Goal: Task Accomplishment & Management: Use online tool/utility

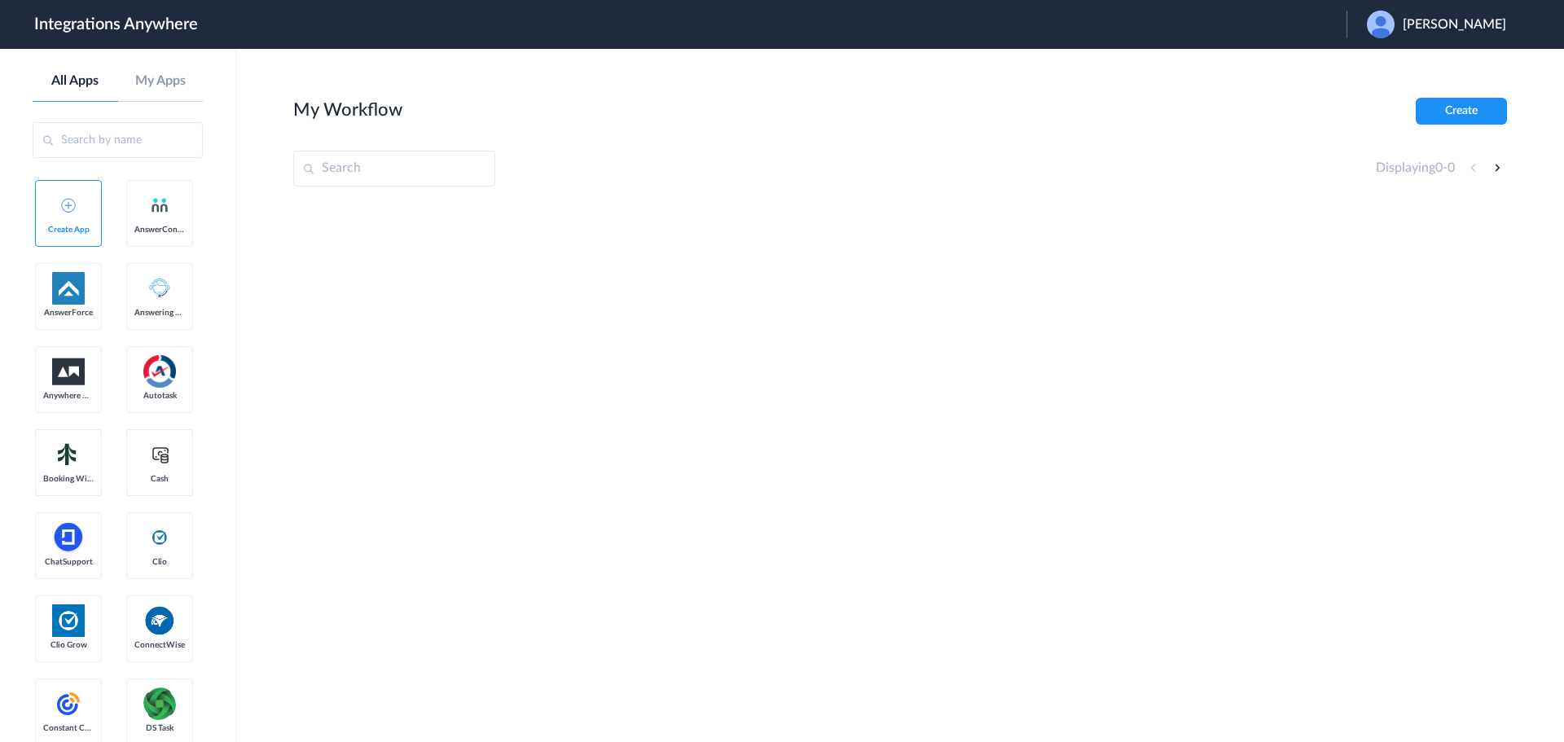
click at [1433, 20] on span "[PERSON_NAME]" at bounding box center [1454, 24] width 103 height 15
click at [1393, 64] on link "Logout" at bounding box center [1376, 65] width 34 height 11
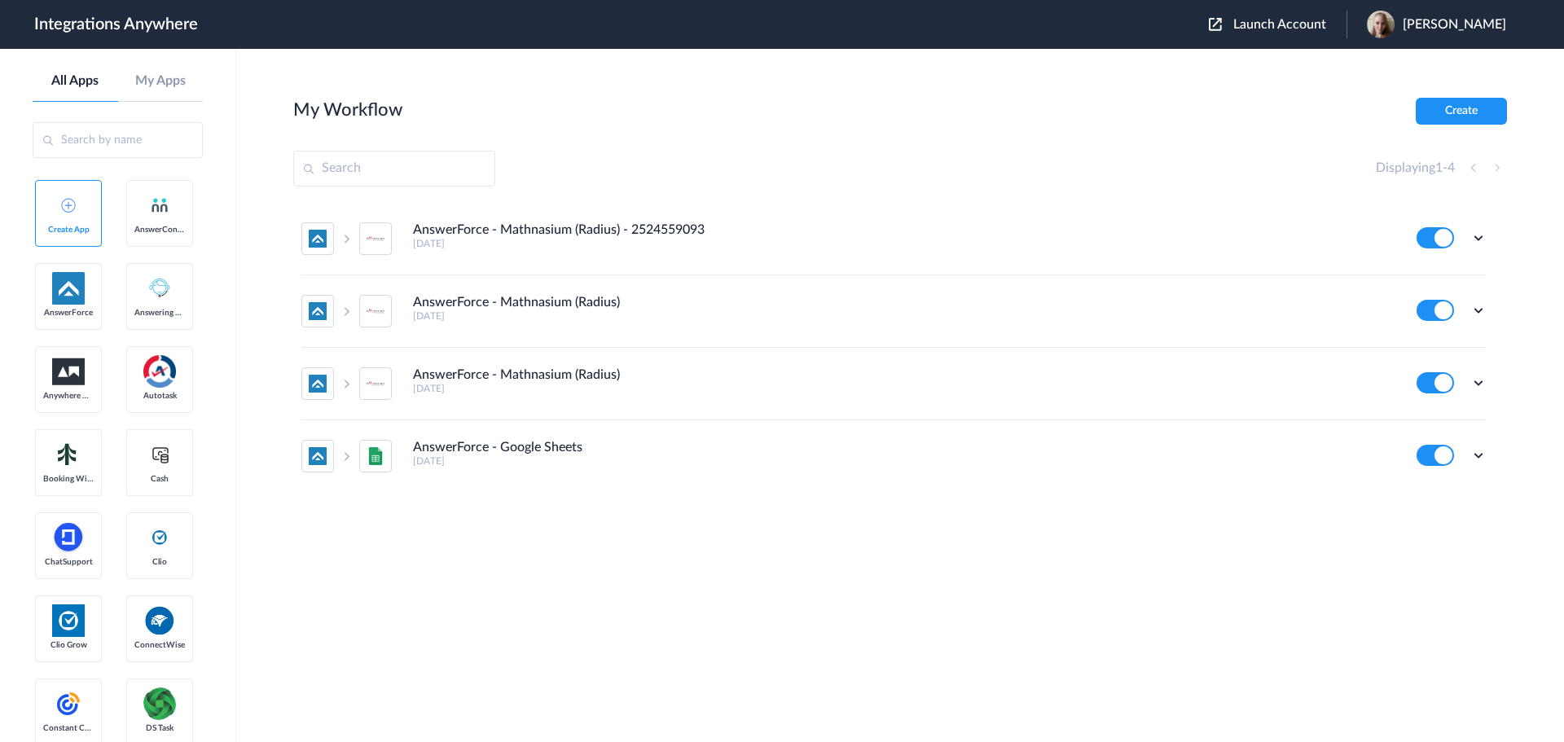
click at [1322, 28] on span "Launch Account" at bounding box center [1280, 24] width 93 height 13
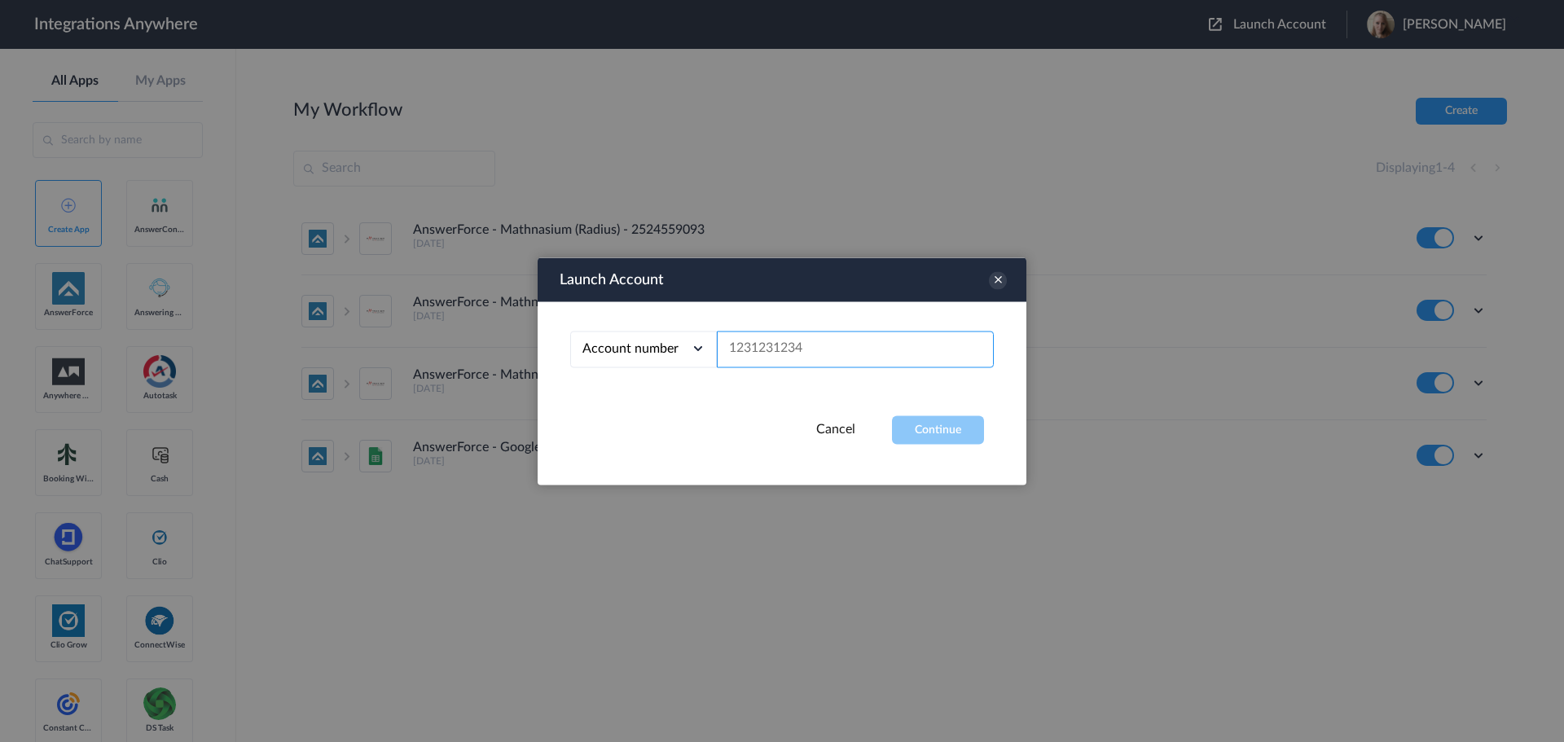
click at [823, 358] on input "text" at bounding box center [855, 349] width 277 height 37
paste input "2525979371"
type input "2525979371"
click at [933, 428] on button "Continue" at bounding box center [938, 430] width 92 height 29
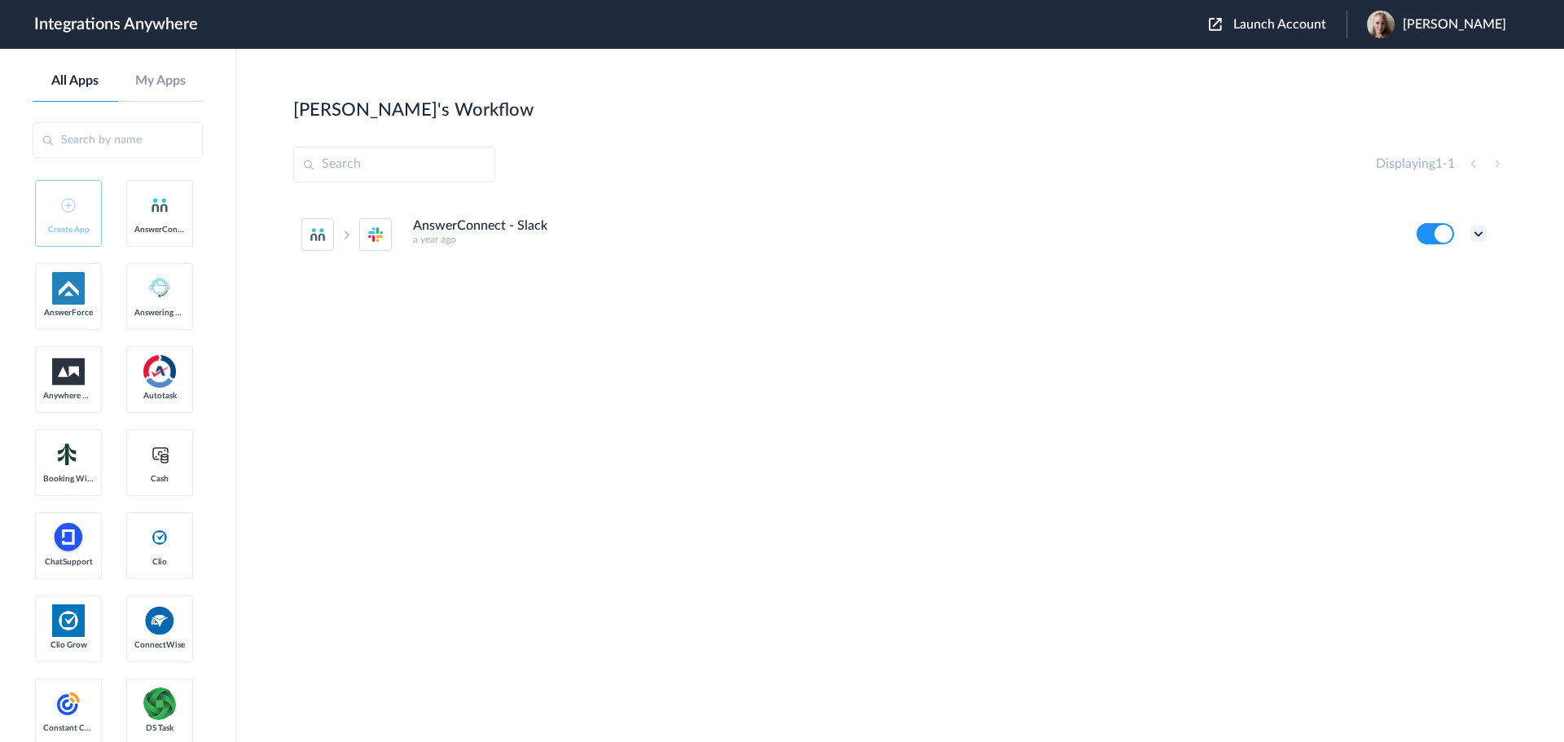
click at [1479, 235] on icon at bounding box center [1479, 234] width 16 height 16
click at [1453, 303] on link "Task history" at bounding box center [1432, 301] width 78 height 11
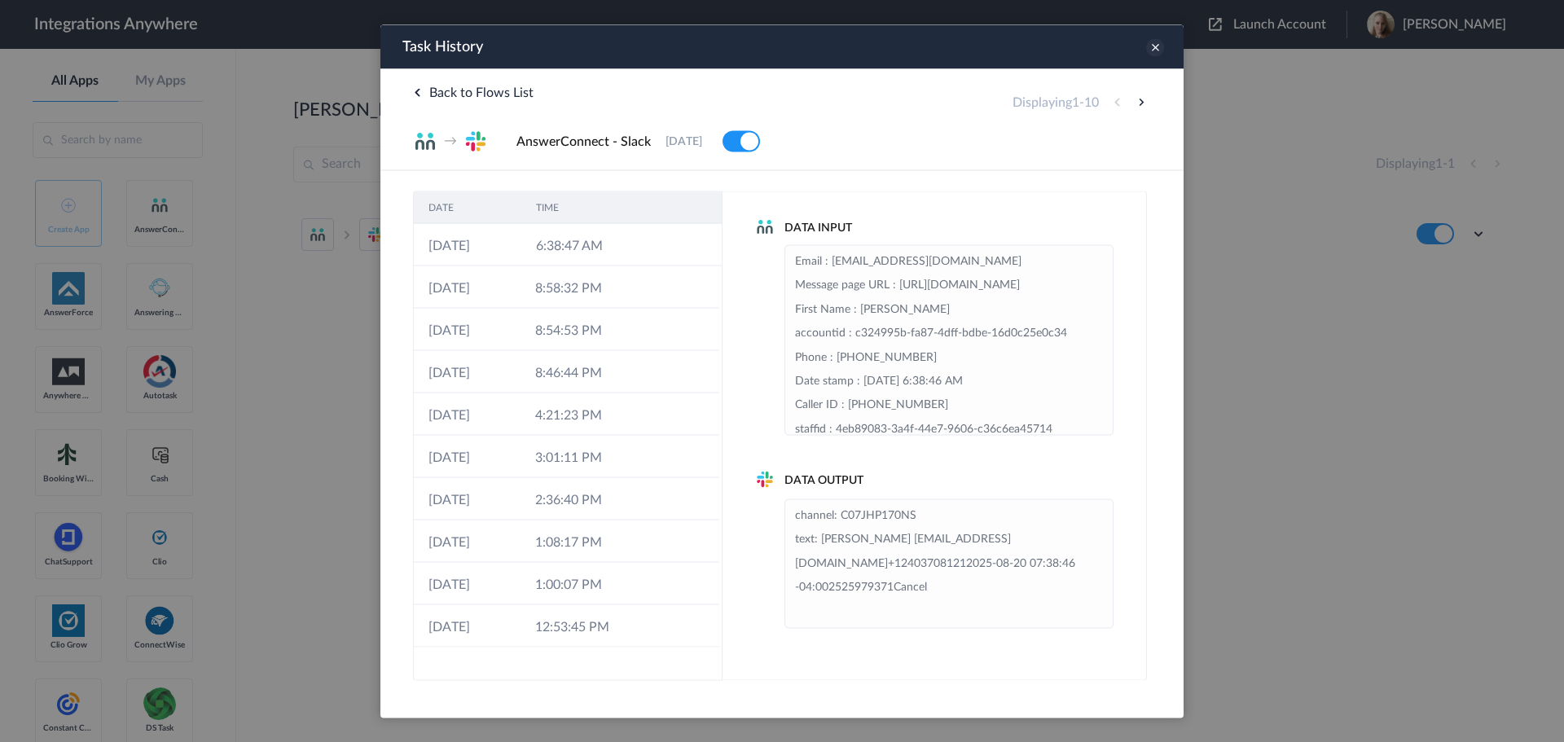
click at [1157, 49] on icon at bounding box center [1155, 47] width 18 height 18
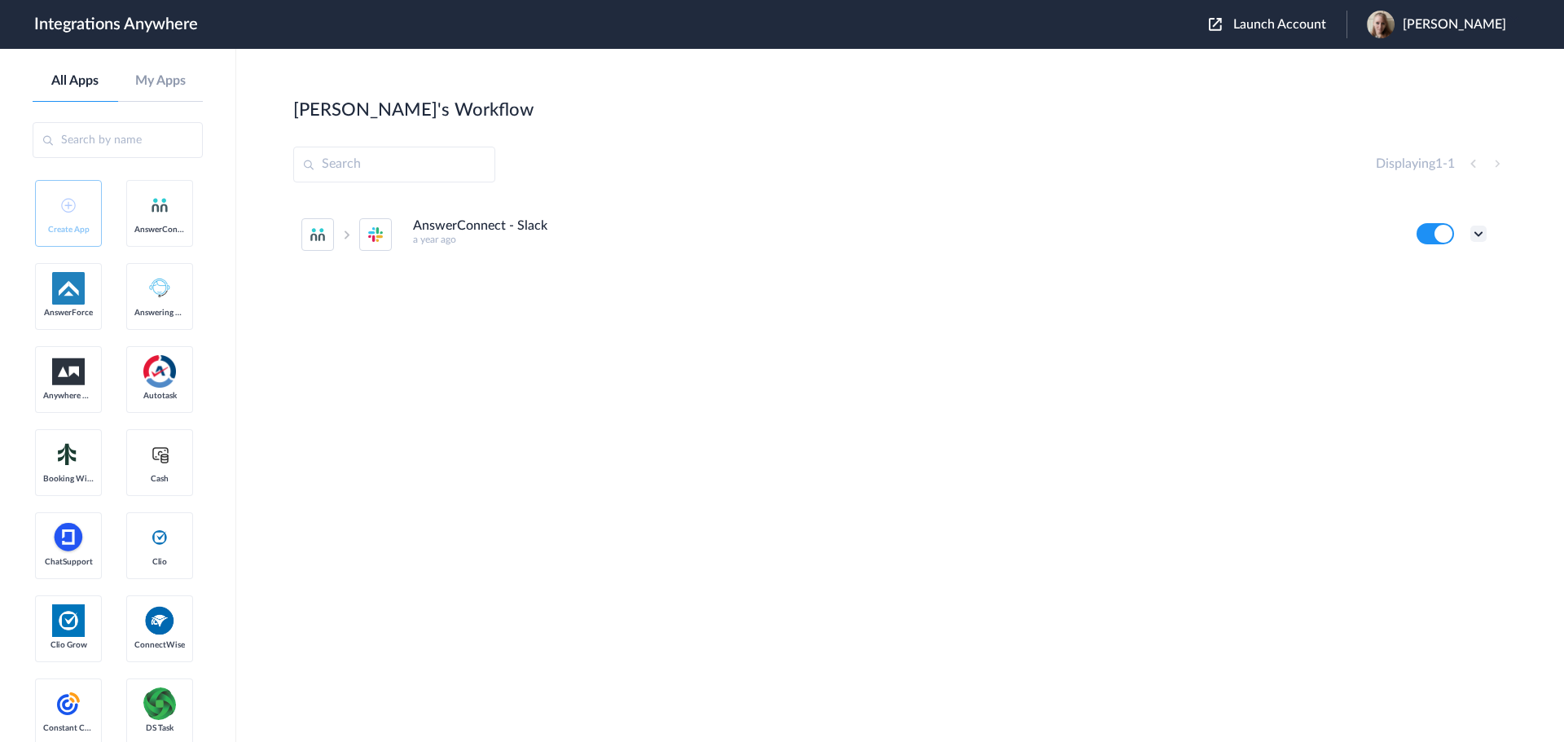
click at [1479, 235] on icon at bounding box center [1479, 234] width 16 height 16
click at [1435, 272] on li "Edit" at bounding box center [1434, 272] width 106 height 30
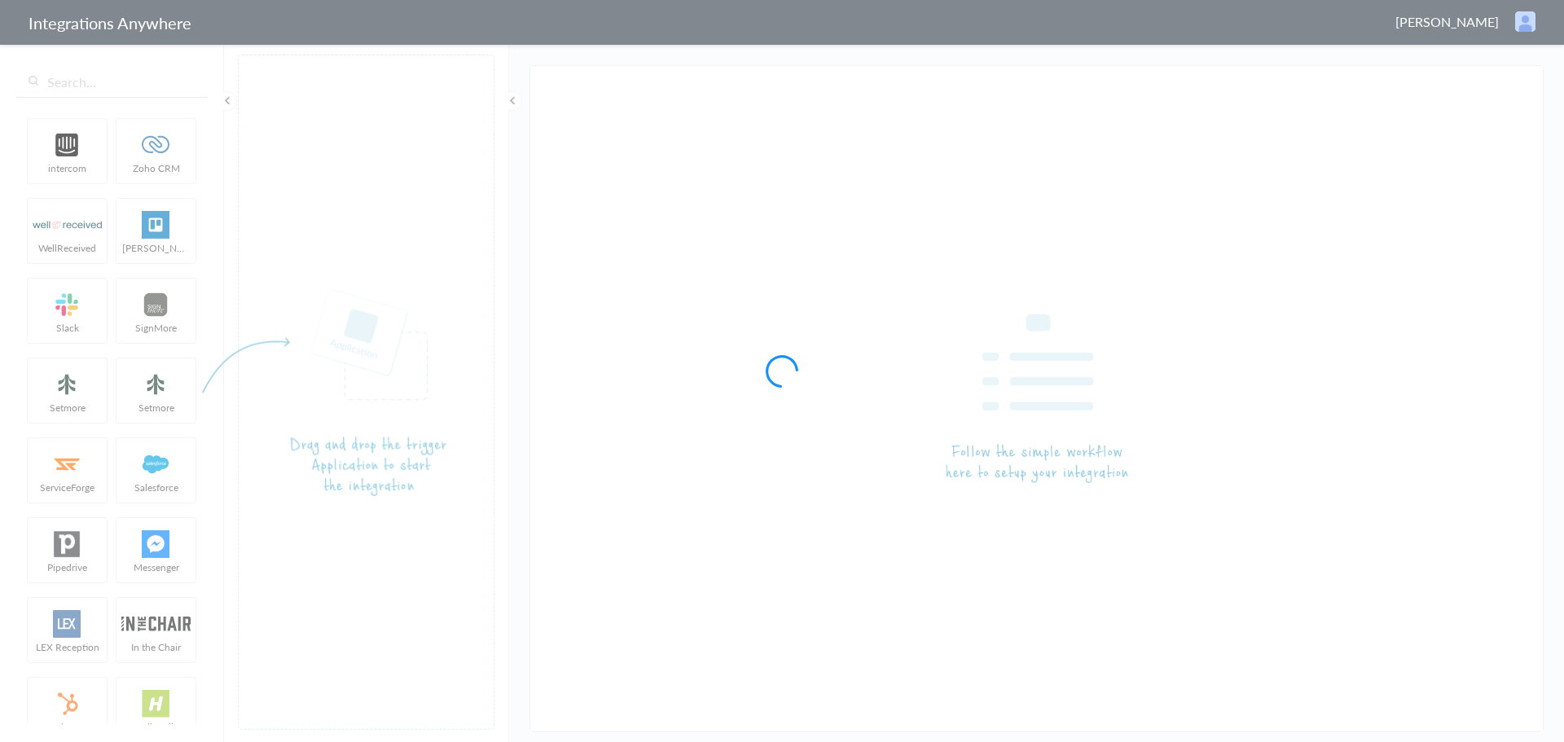
type input "AnswerConnect - Slack"
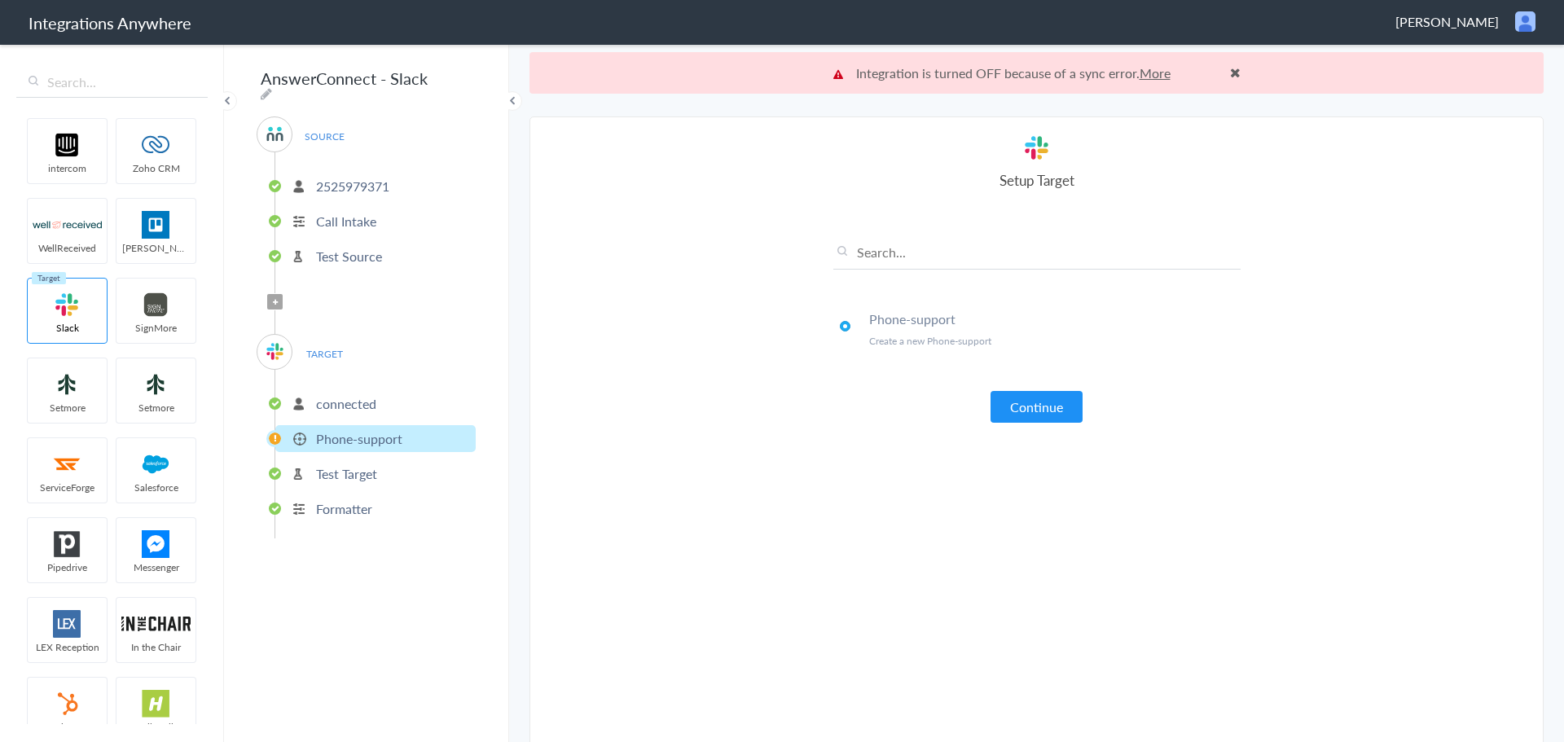
click at [1157, 76] on link "More" at bounding box center [1155, 73] width 31 height 19
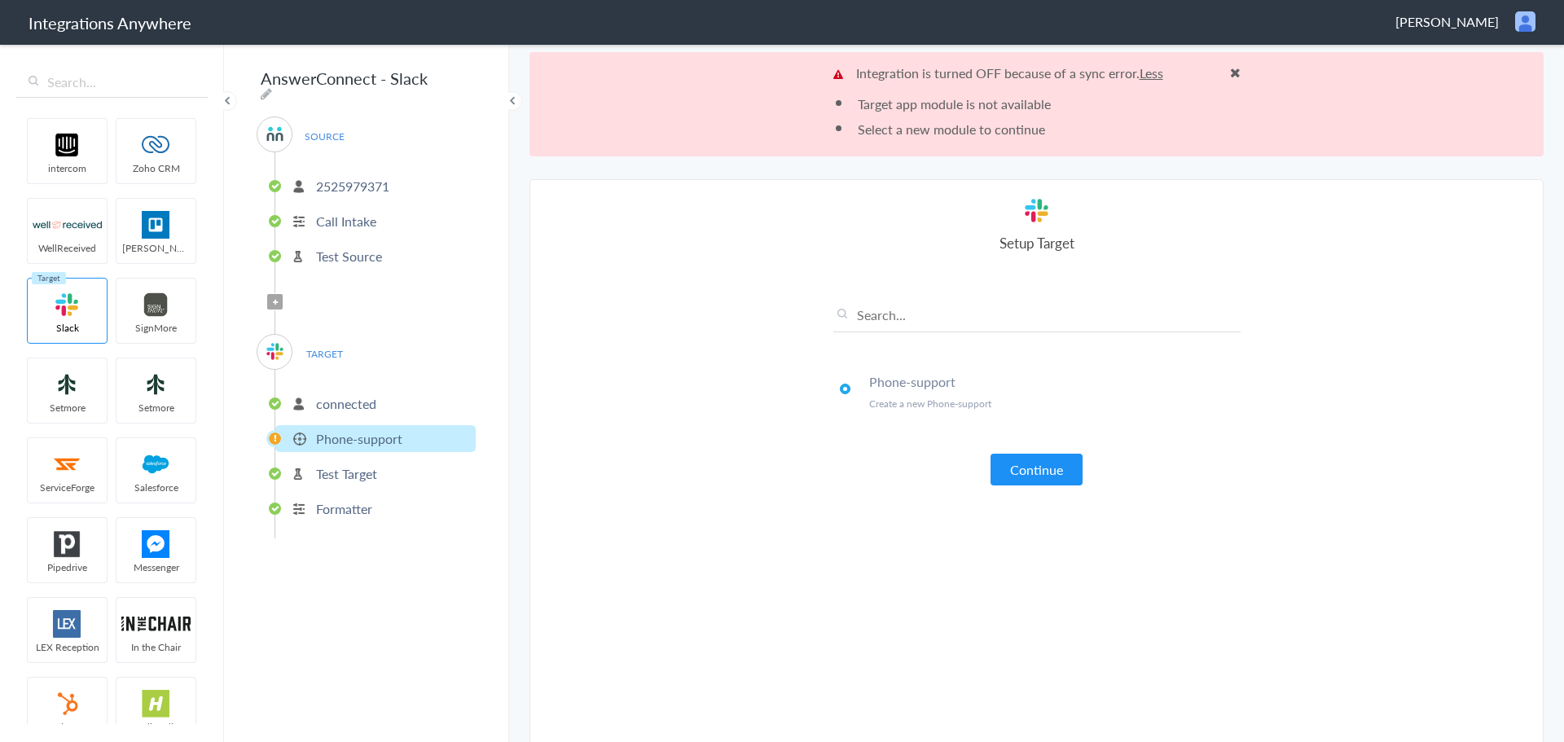
click at [719, 455] on section "Select Account 3369144713 Rename Delete (6 hours ago) 2525979371 Rename Delete …" at bounding box center [1037, 512] width 1014 height 667
click at [1031, 477] on button "Continue" at bounding box center [1037, 470] width 92 height 32
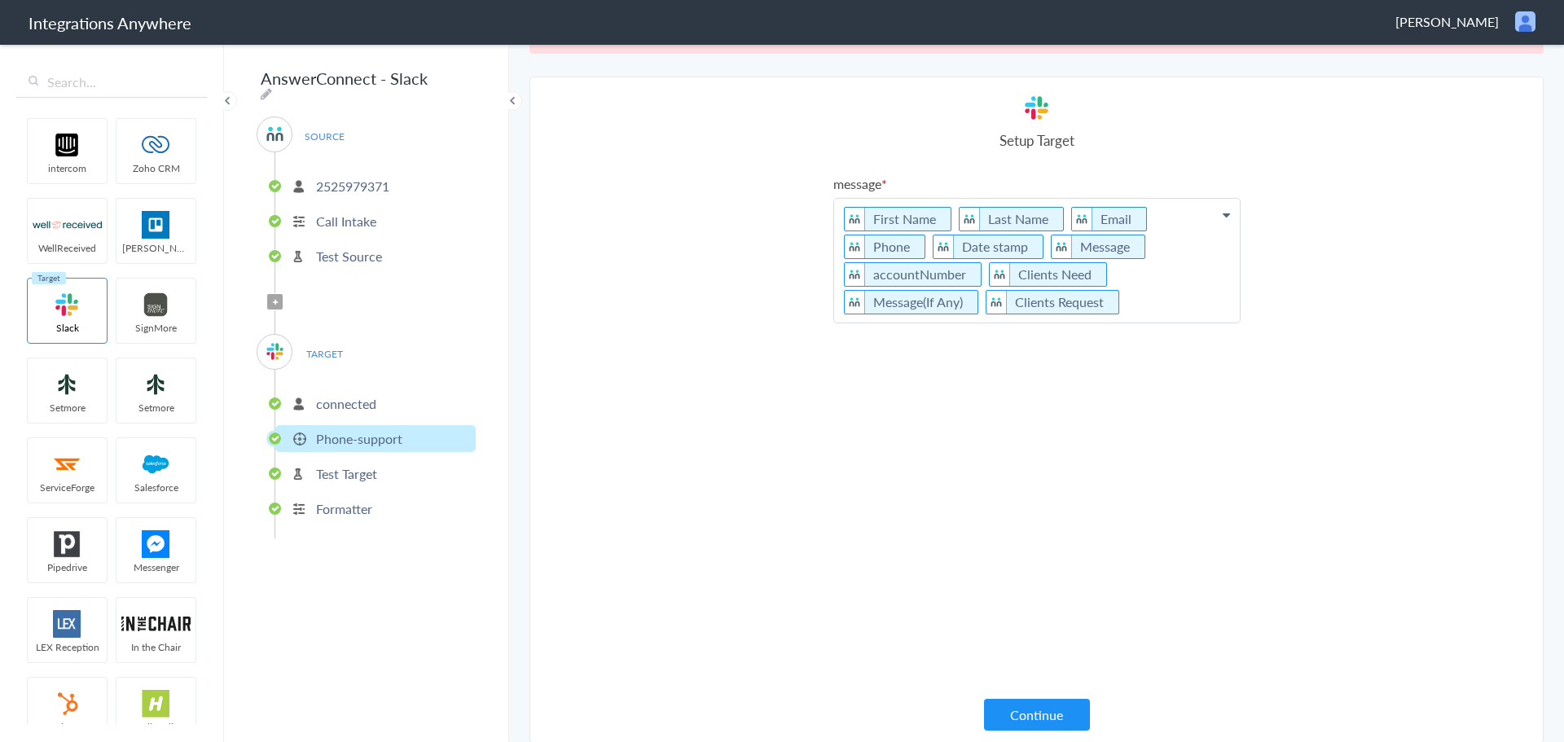
scroll to position [104, 0]
click at [1014, 721] on button "Continue" at bounding box center [1037, 713] width 106 height 32
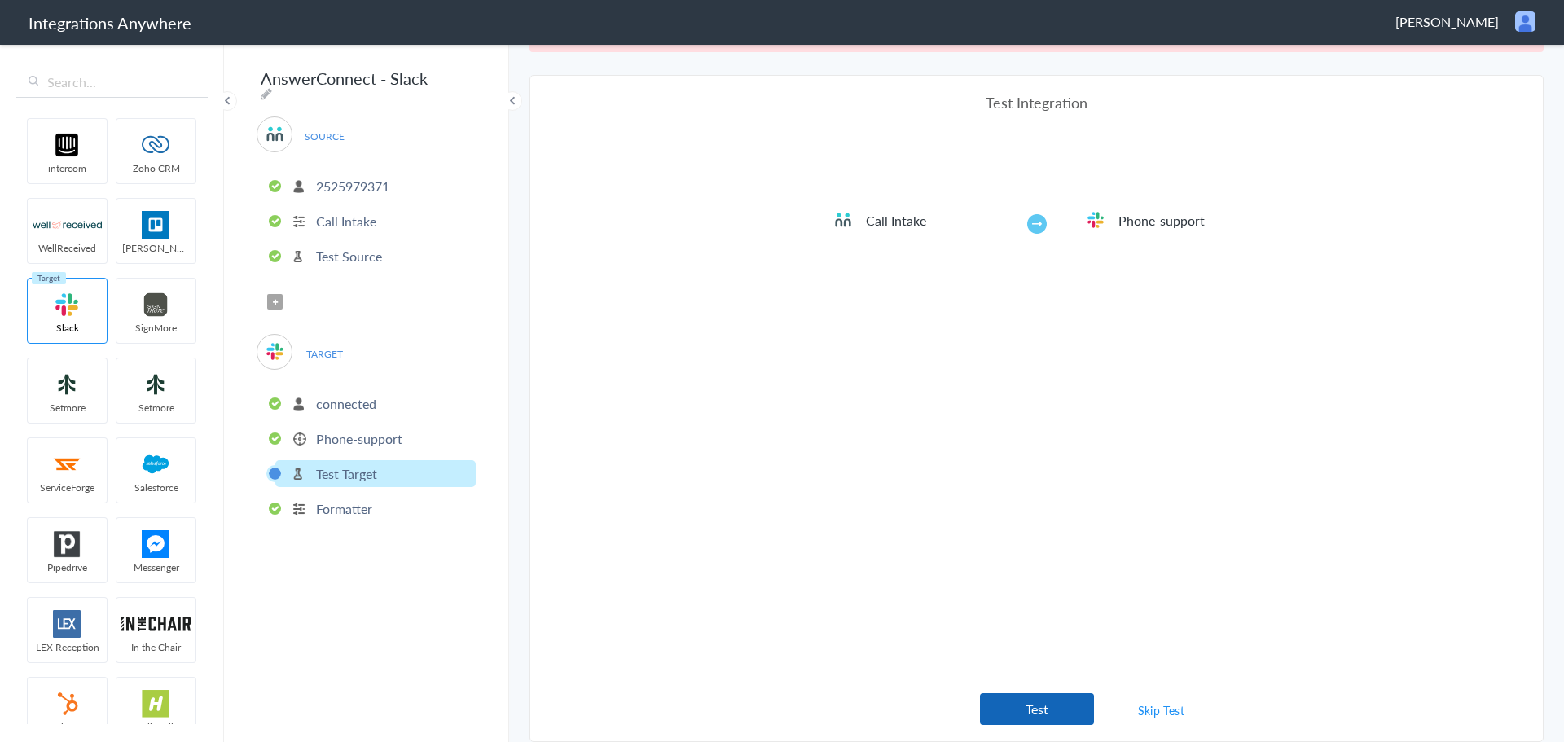
click at [1037, 711] on button "Test" at bounding box center [1037, 709] width 114 height 32
